Goal: Contribute content: Share content

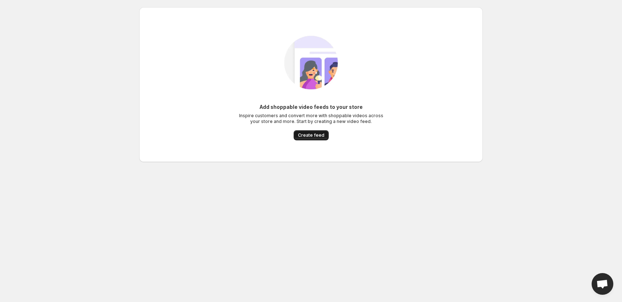
click at [306, 135] on span "Create feed" at bounding box center [311, 135] width 26 height 6
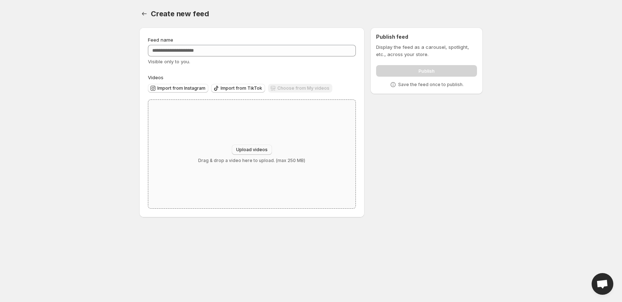
click at [257, 145] on button "Upload videos" at bounding box center [252, 150] width 40 height 10
type input "**********"
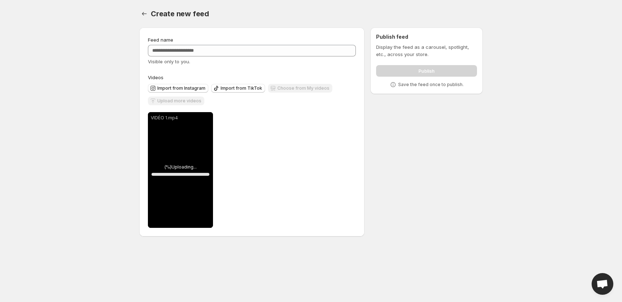
click at [190, 101] on div "Upload more videos" at bounding box center [176, 102] width 56 height 10
click at [190, 101] on span "Upload more videos" at bounding box center [179, 101] width 44 height 6
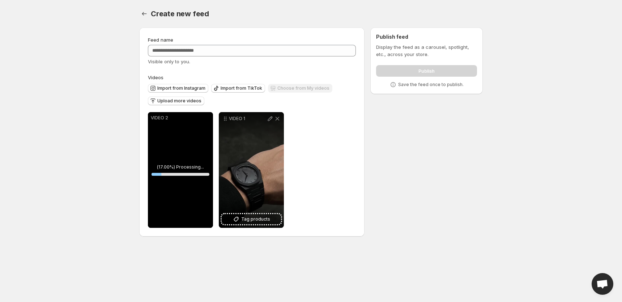
click at [185, 100] on span "Upload more videos" at bounding box center [179, 101] width 44 height 6
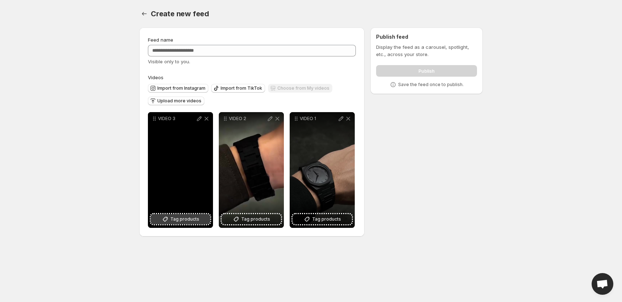
click at [176, 223] on span "Tag products" at bounding box center [184, 219] width 29 height 7
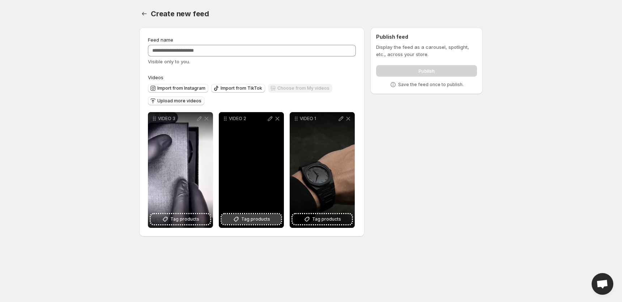
click at [260, 222] on span "Tag products" at bounding box center [255, 219] width 29 height 7
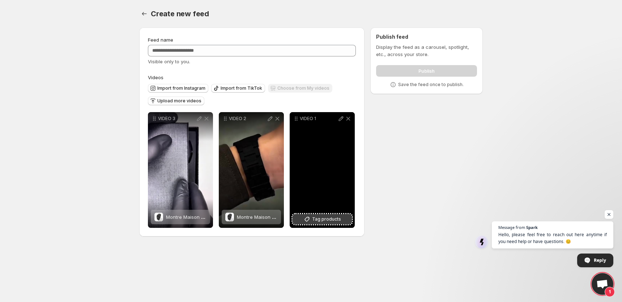
click at [331, 223] on span "Tag products" at bounding box center [326, 219] width 29 height 7
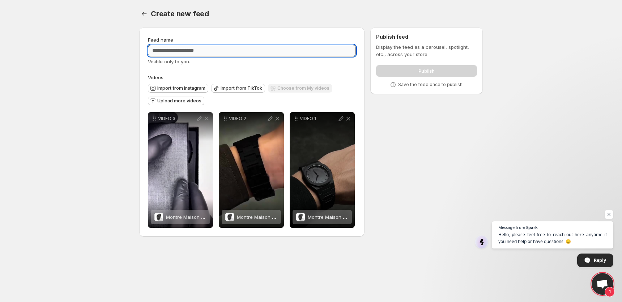
click at [284, 48] on input "Feed name" at bounding box center [252, 51] width 208 height 12
type input "*******"
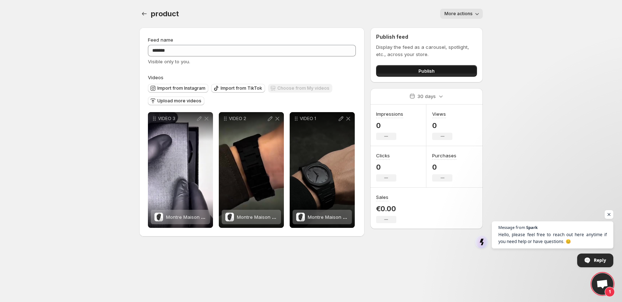
click at [390, 71] on button "Publish" at bounding box center [426, 71] width 101 height 12
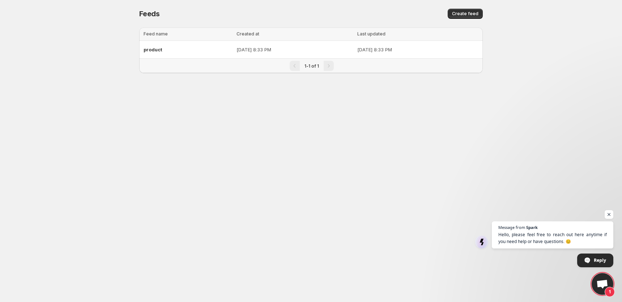
click at [234, 45] on td "Oct 3, 2025, 8:33 PM" at bounding box center [294, 50] width 121 height 18
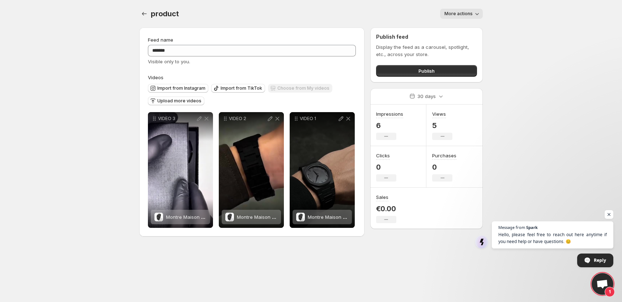
click at [477, 10] on icon "button" at bounding box center [477, 13] width 7 height 7
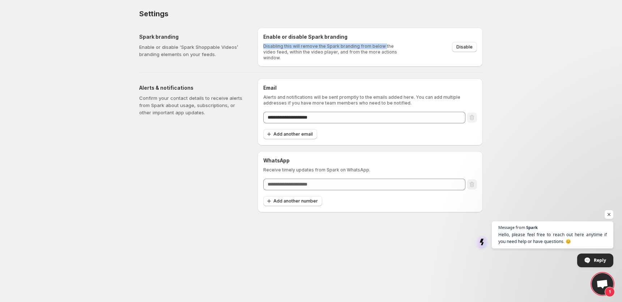
drag, startPoint x: 257, startPoint y: 44, endPoint x: 383, endPoint y: 45, distance: 125.5
click at [383, 44] on div "Spark branding Enable or disable ‘Spark Shoppable Videos’ branding elements on …" at bounding box center [308, 44] width 349 height 45
click at [408, 56] on div "Enable or disable Spark branding Disabling this will remove the Spark branding …" at bounding box center [370, 46] width 225 height 39
click at [459, 45] on span "Disable" at bounding box center [465, 47] width 16 height 6
